Goal: Information Seeking & Learning: Find specific fact

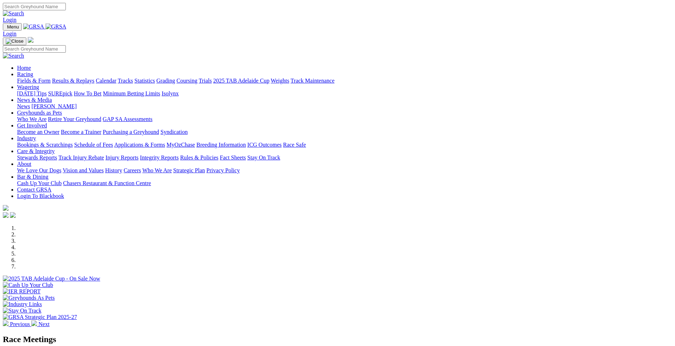
click at [66, 7] on input "Search" at bounding box center [34, 6] width 63 height 7
type input "entry fee"
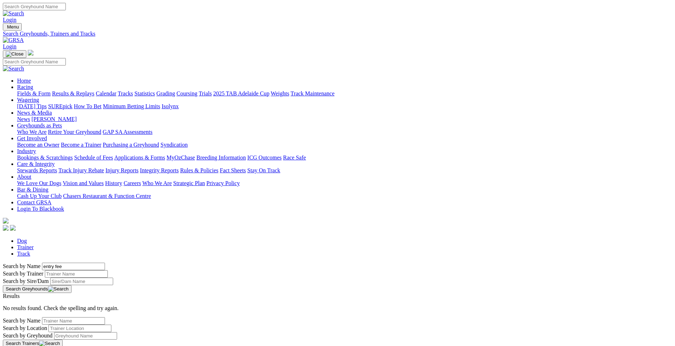
click at [66, 6] on input "Search" at bounding box center [34, 6] width 63 height 7
type input "ticket"
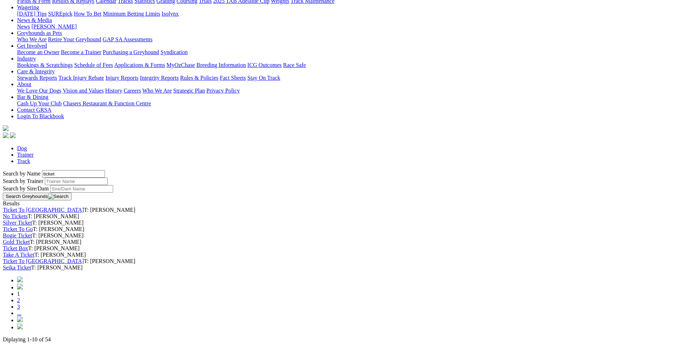
scroll to position [107, 0]
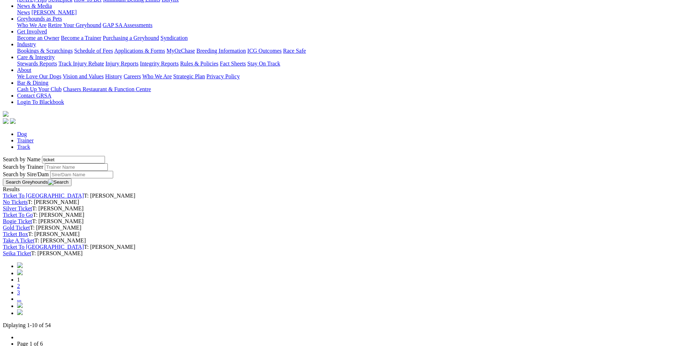
click at [28, 199] on link "No Tickets" at bounding box center [15, 202] width 25 height 6
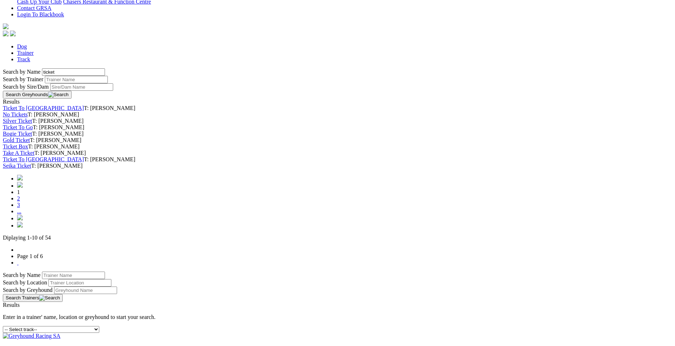
scroll to position [142, 0]
